Goal: Transaction & Acquisition: Purchase product/service

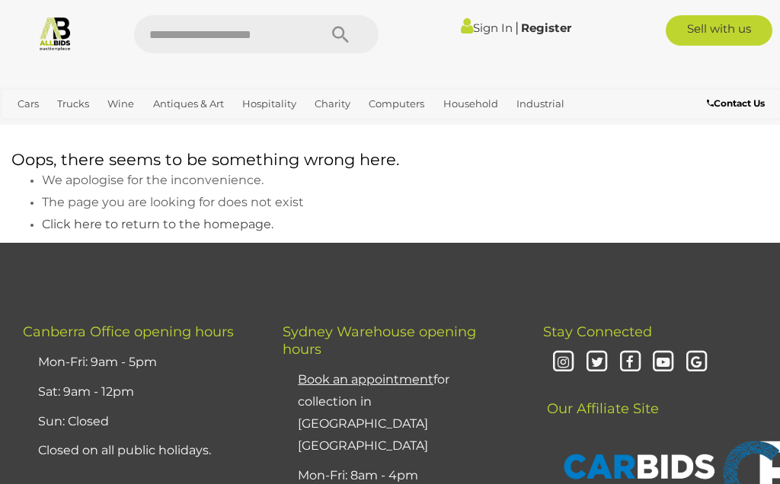
click at [53, 32] on img at bounding box center [55, 33] width 36 height 36
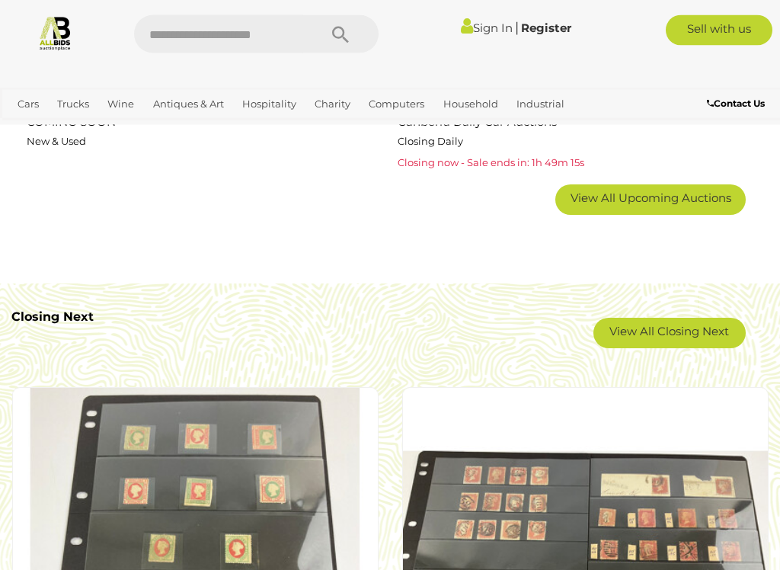
scroll to position [2446, 0]
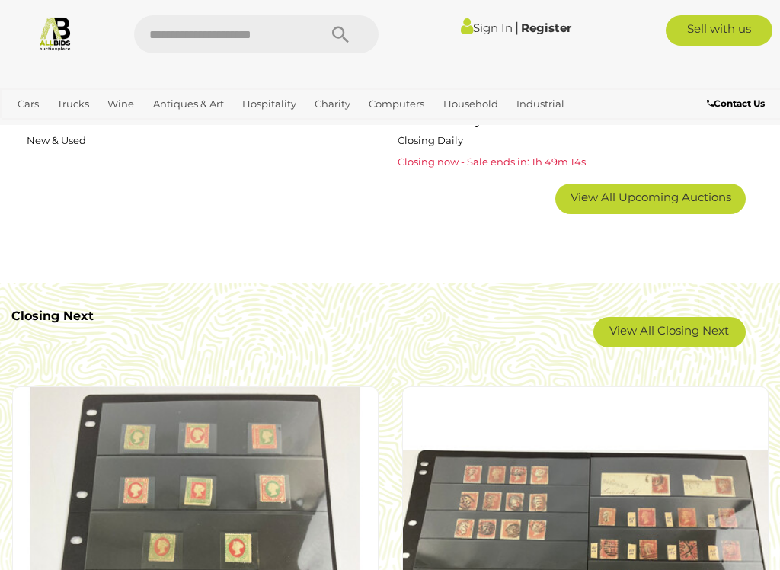
click at [692, 328] on link "View All Closing Next" at bounding box center [669, 332] width 152 height 30
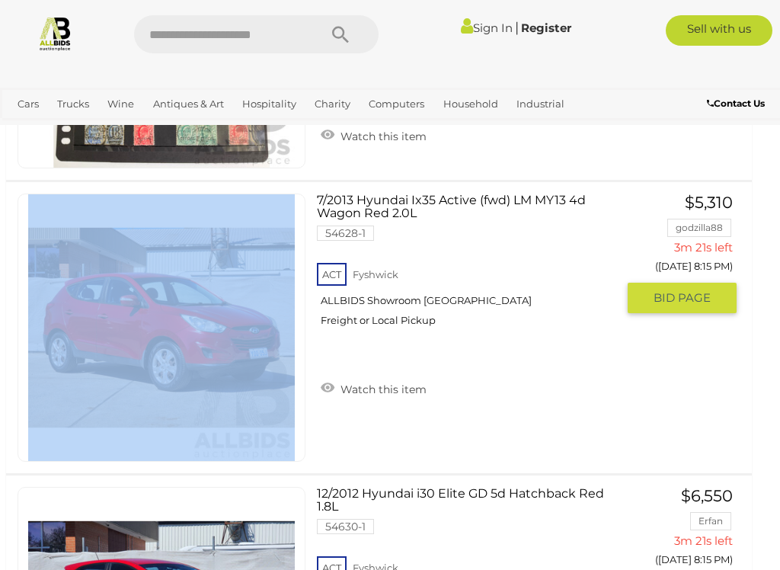
scroll to position [2405, 4]
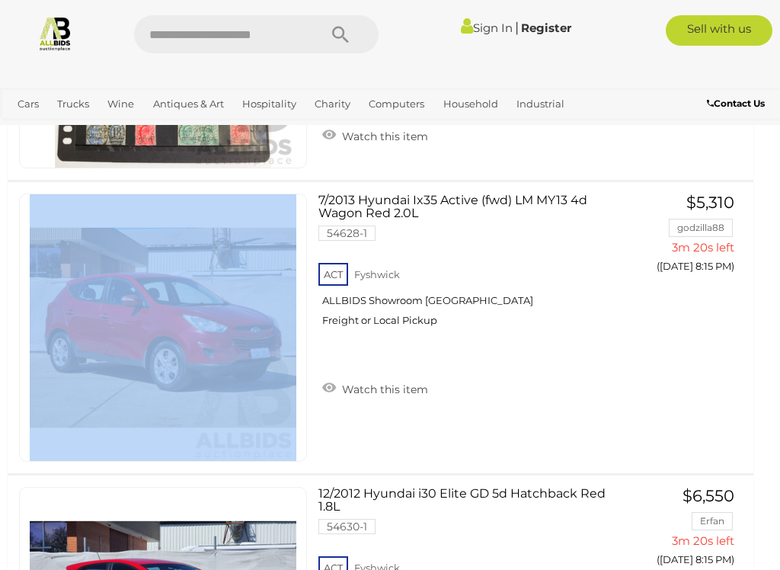
click at [598, 57] on div at bounding box center [390, 72] width 780 height 30
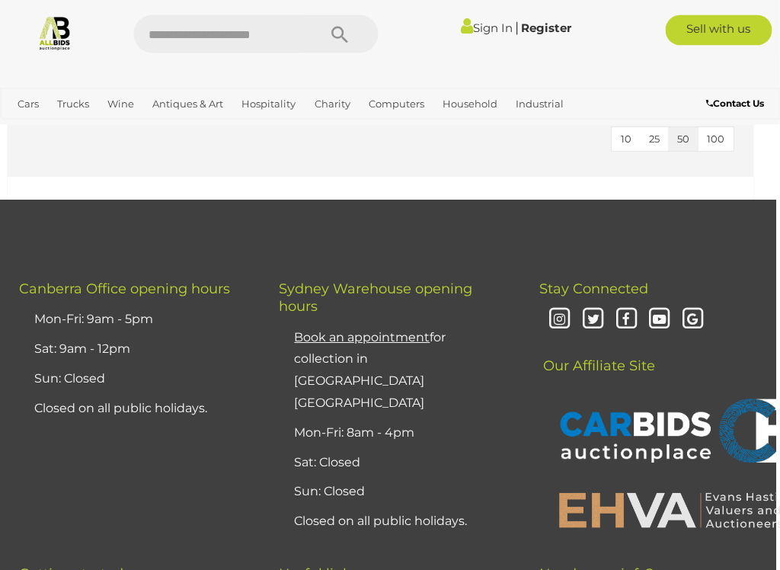
scroll to position [13054, 4]
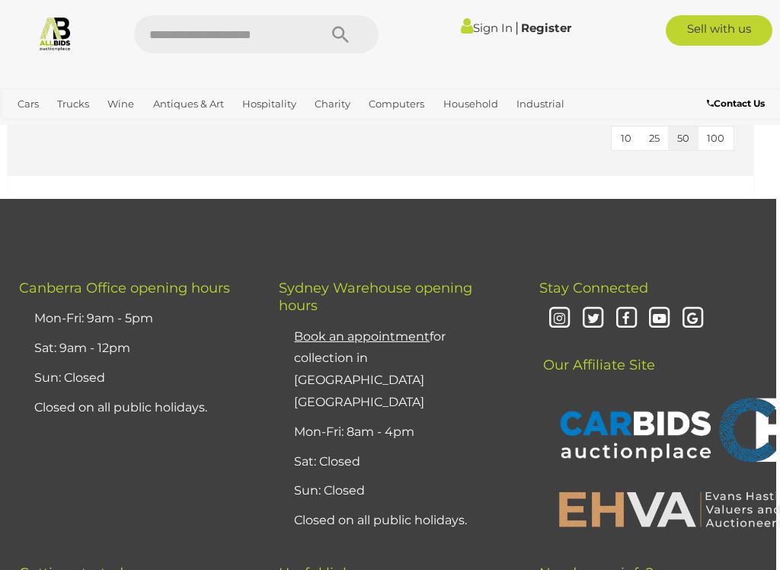
click at [0, 0] on span "Auctions" at bounding box center [0, 0] width 0 height 0
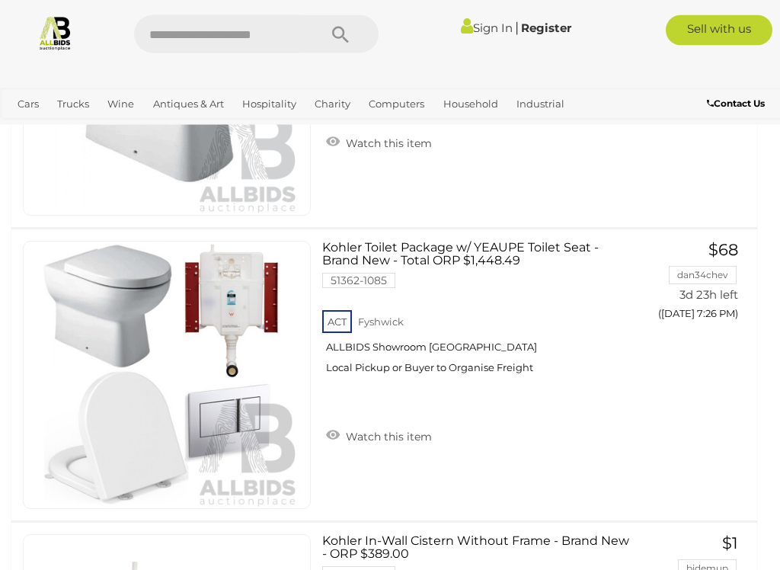
scroll to position [779, 0]
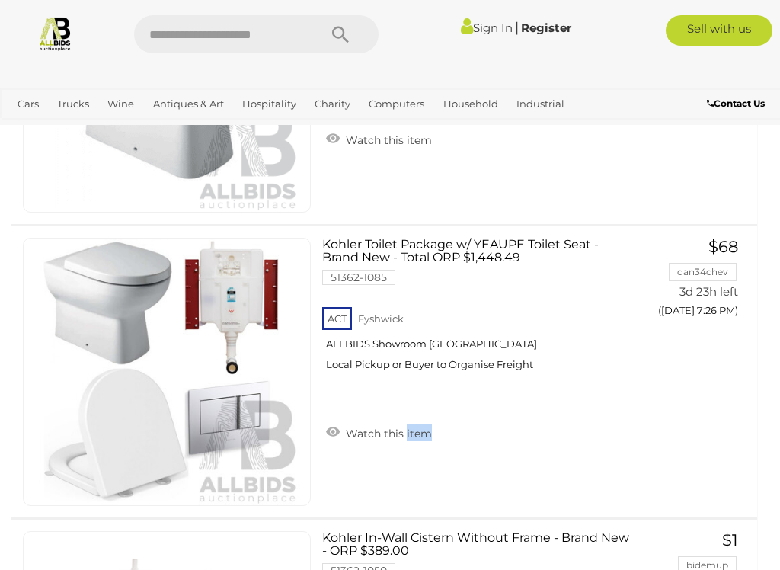
click at [612, 60] on div at bounding box center [390, 72] width 780 height 30
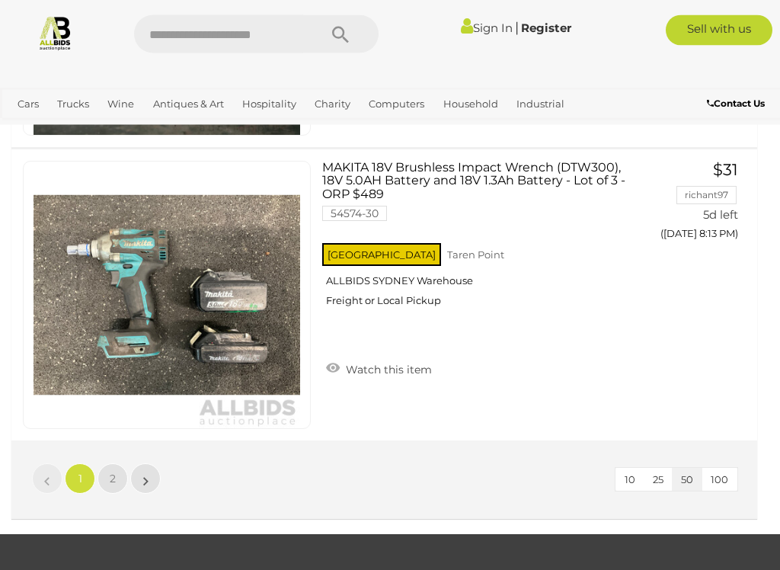
scroll to position [14639, 0]
click at [114, 480] on span "2" at bounding box center [113, 478] width 6 height 14
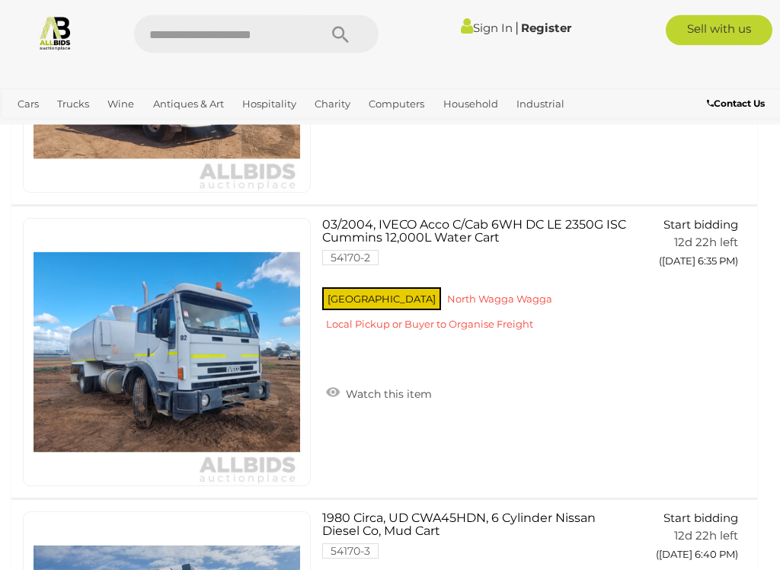
scroll to position [3439, 0]
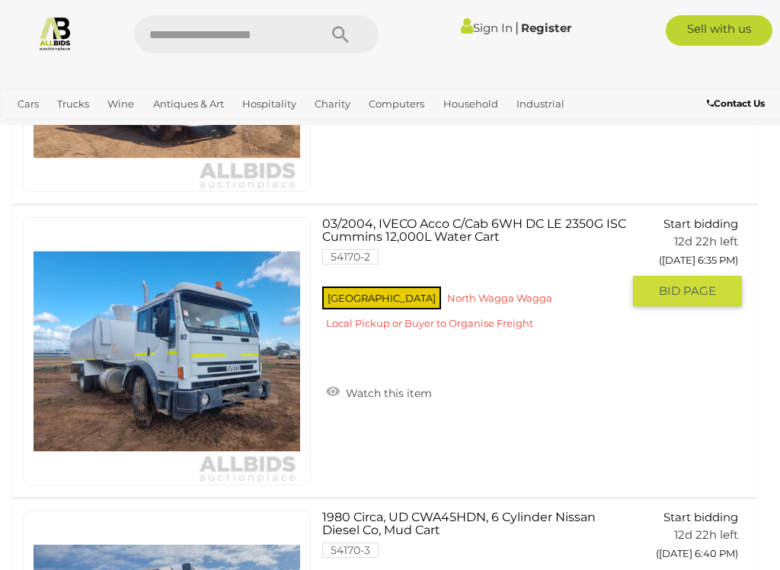
click at [701, 443] on div "03/2004, IVECO Acco C/Cab 6WH DC LE 2350G ISC Cummins 12,000L Water Cart 54170-…" at bounding box center [384, 351] width 769 height 291
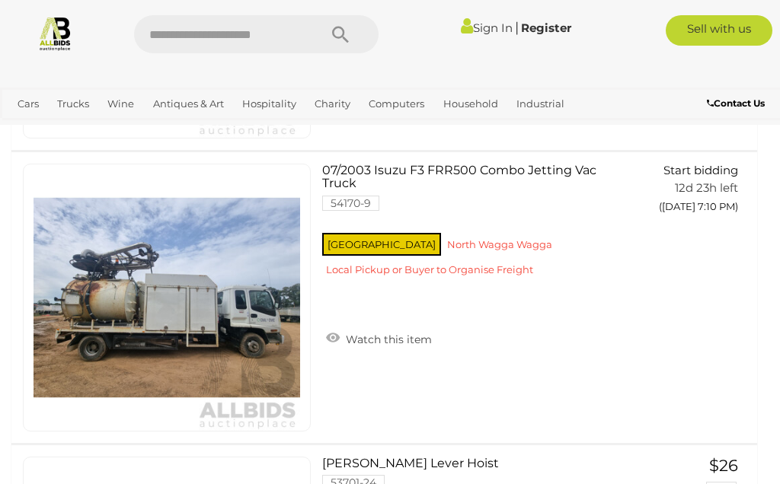
scroll to position [5249, 0]
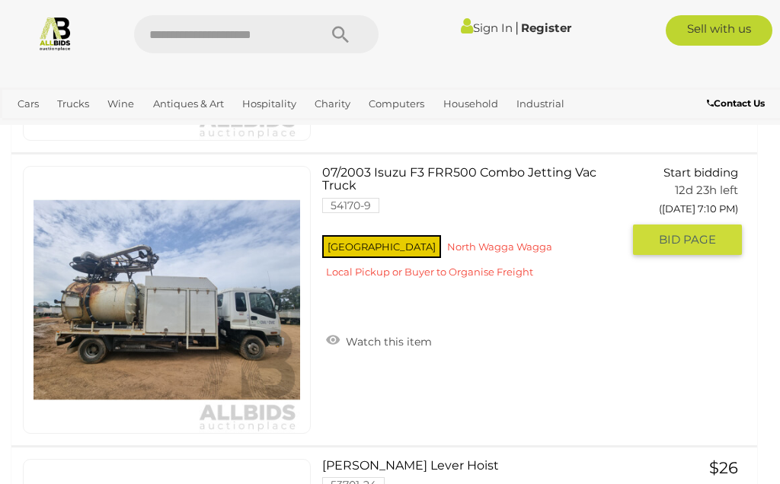
click at [714, 244] on button "GO TO BID PAGE" at bounding box center [687, 240] width 109 height 30
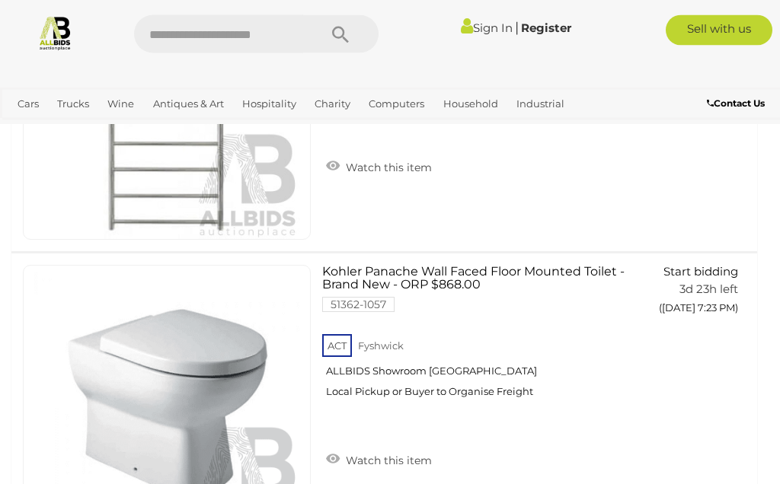
scroll to position [432, 0]
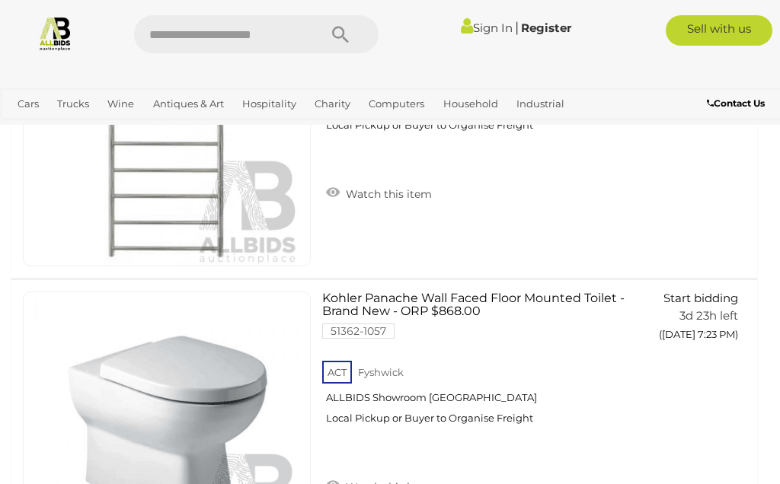
click at [0, 0] on link "View All Trucks Auctions" at bounding box center [0, 0] width 0 height 0
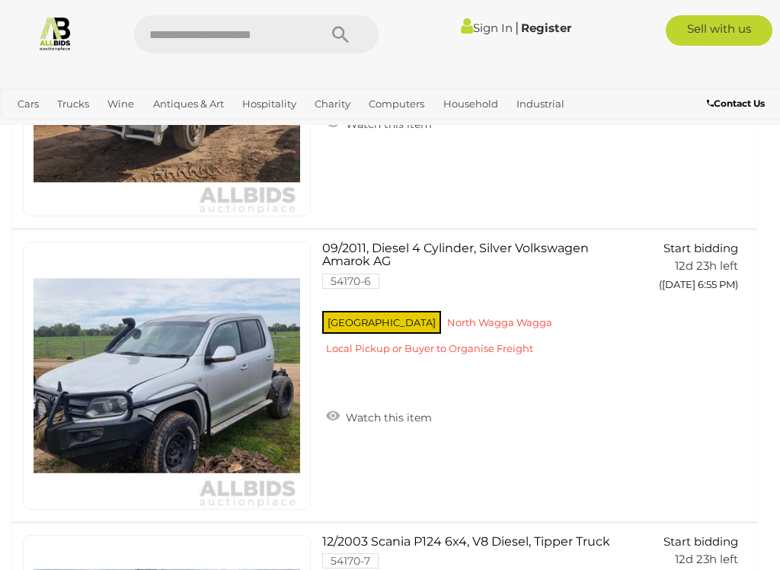
scroll to position [1082, 0]
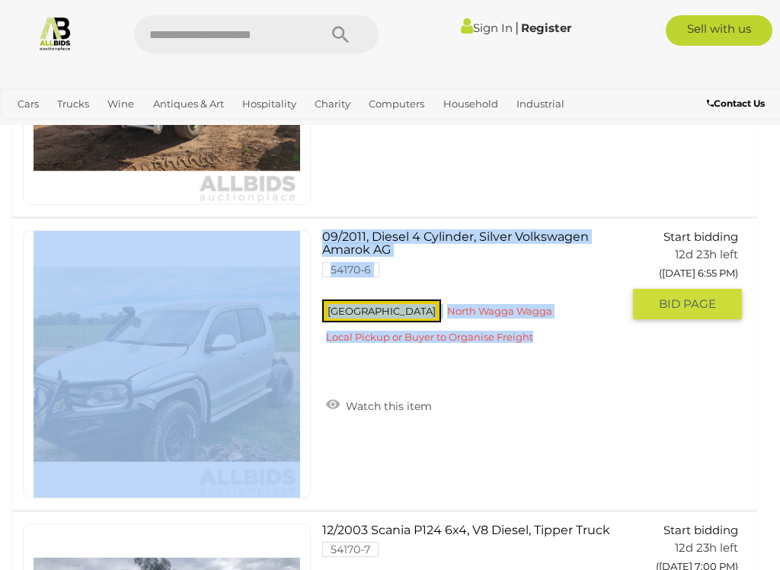
click at [600, 53] on div "Sign In |" at bounding box center [390, 28] width 780 height 57
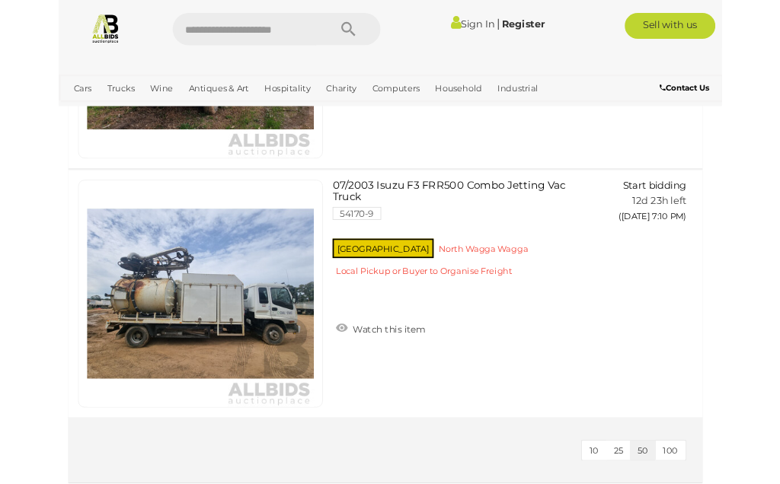
scroll to position [1977, 0]
